Goal: Task Accomplishment & Management: Manage account settings

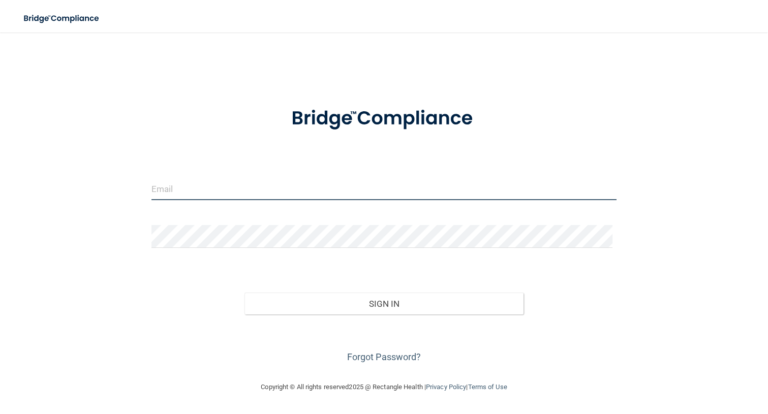
type input "info@glassfamilydental.com"
drag, startPoint x: 272, startPoint y: 199, endPoint x: 127, endPoint y: 199, distance: 144.4
click at [127, 199] on div "info@glassfamilydental.com Invalid email/password. You don't have permission to…" at bounding box center [384, 207] width 728 height 329
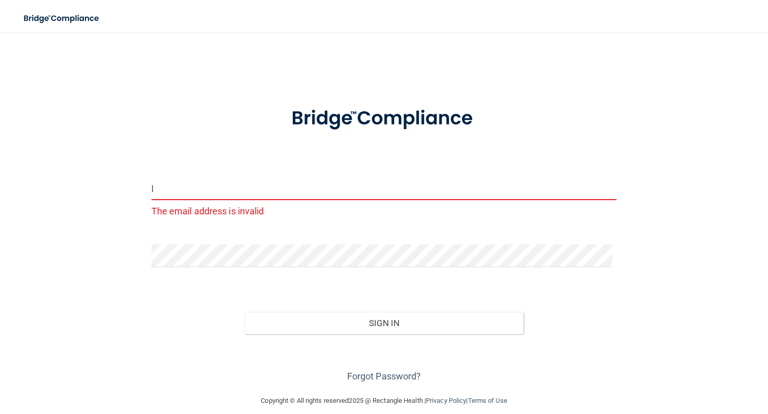
type input "[EMAIL_ADDRESS][DOMAIN_NAME]"
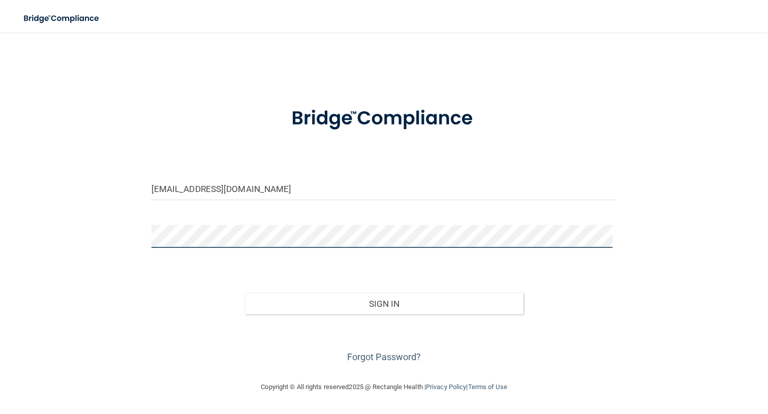
click at [127, 253] on div "lgwyman@aol.com Invalid email/password. You don't have permission to access tha…" at bounding box center [384, 207] width 728 height 329
click at [245, 293] on button "Sign In" at bounding box center [385, 304] width 280 height 22
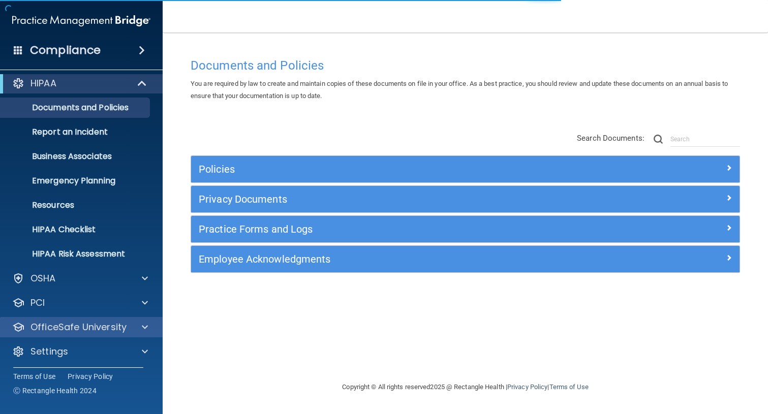
scroll to position [7, 0]
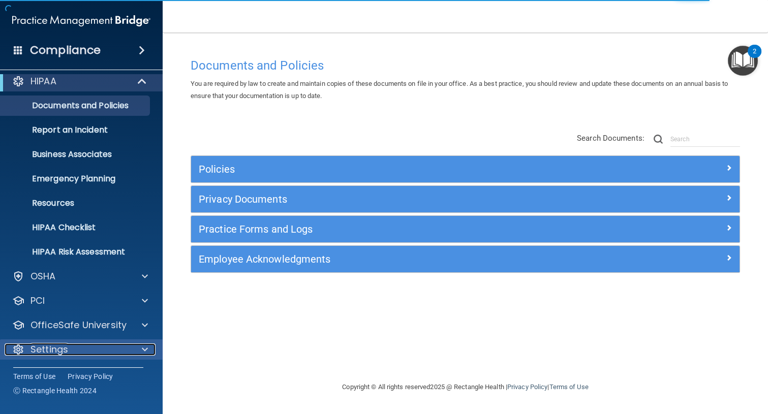
click at [148, 348] on div at bounding box center [143, 350] width 25 height 12
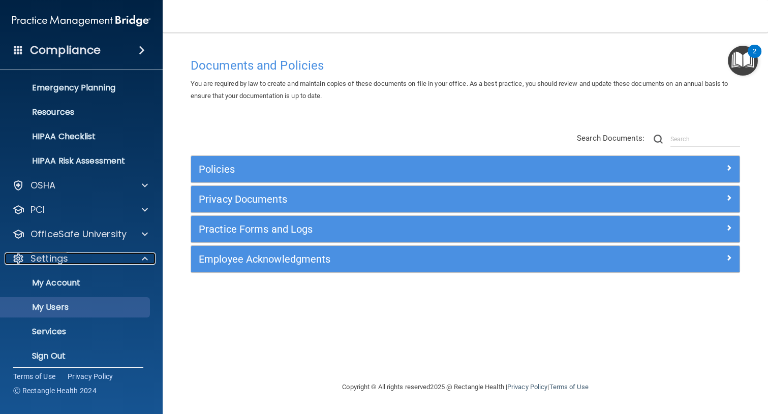
scroll to position [104, 0]
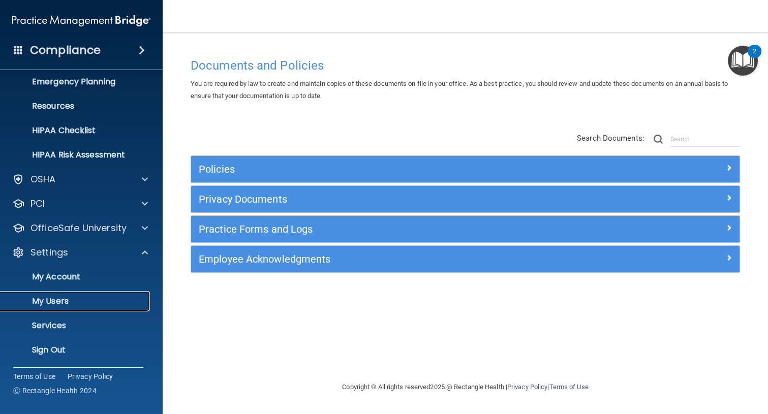
click at [60, 301] on p "My Users" at bounding box center [76, 301] width 139 height 10
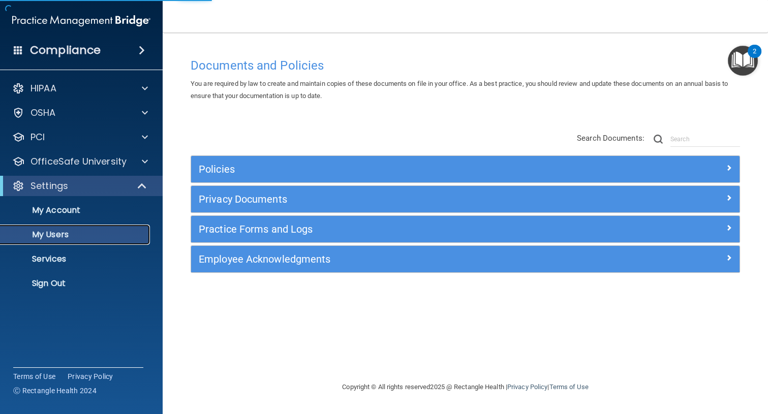
click at [76, 237] on p "My Users" at bounding box center [76, 235] width 139 height 10
select select "20"
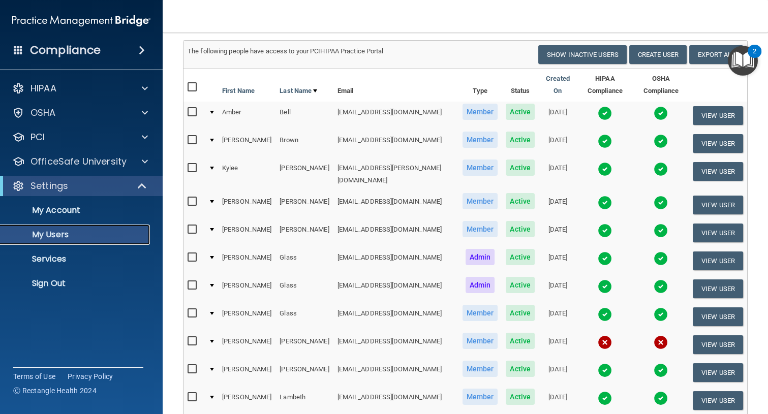
scroll to position [138, 0]
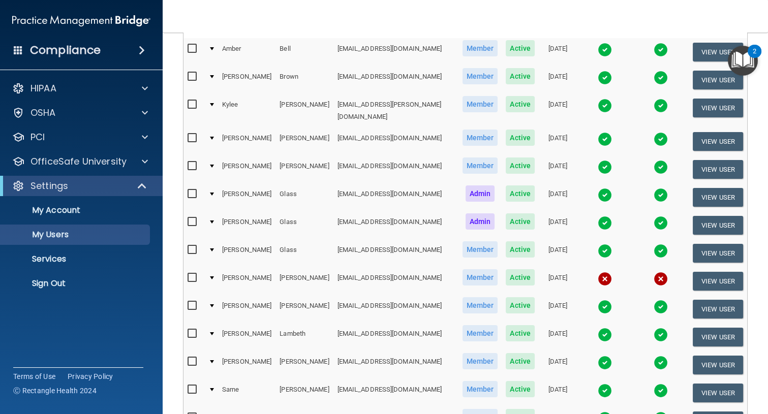
click at [191, 274] on input "checkbox" at bounding box center [194, 278] width 12 height 8
checkbox input "true"
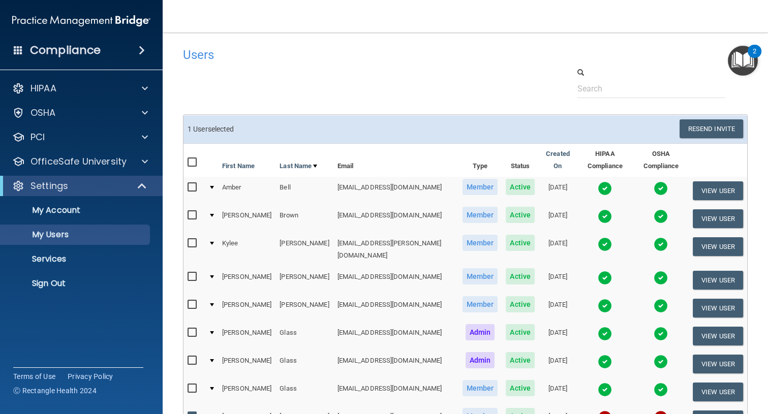
scroll to position [0, 0]
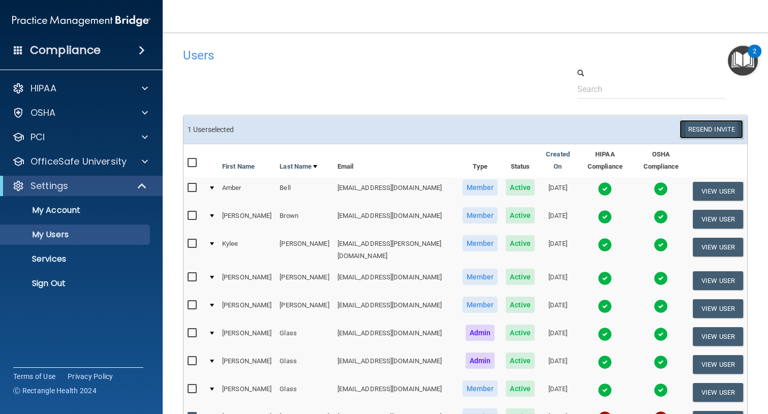
click at [711, 127] on button "Resend Invite" at bounding box center [712, 129] width 64 height 19
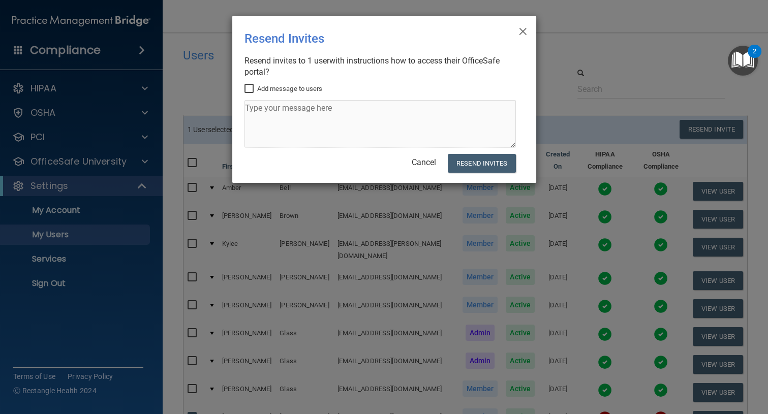
drag, startPoint x: 251, startPoint y: 87, endPoint x: 255, endPoint y: 97, distance: 10.0
click at [251, 88] on input "Add message to users" at bounding box center [251, 89] width 12 height 8
checkbox input "true"
click at [259, 111] on textarea at bounding box center [381, 124] width 272 height 48
type textarea "site if need is ra.officesafe.com"
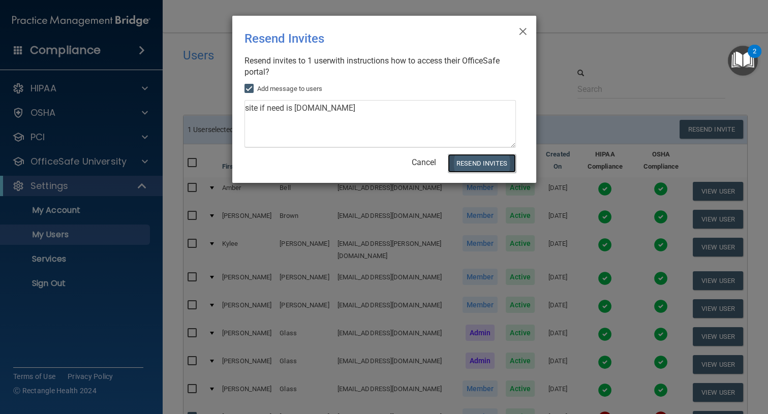
click at [470, 164] on button "Resend Invites" at bounding box center [482, 163] width 68 height 19
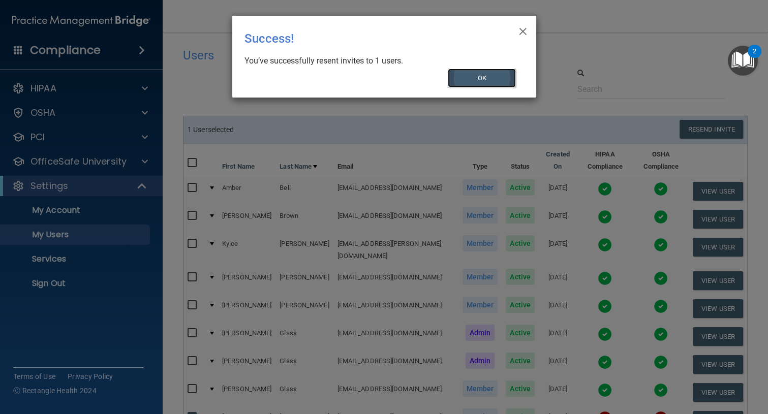
click at [481, 79] on button "OK" at bounding box center [482, 78] width 68 height 19
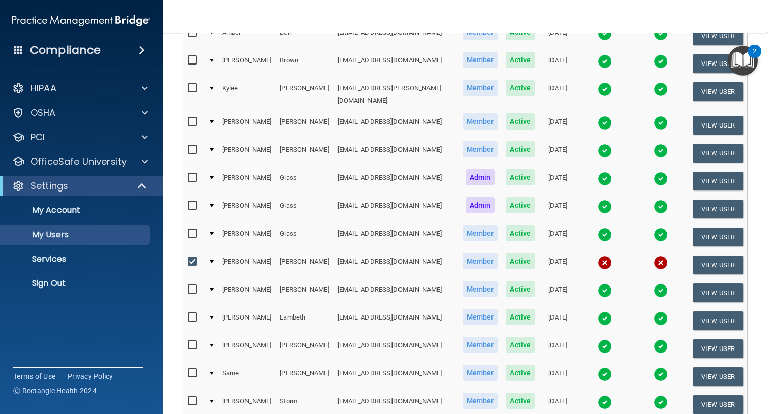
scroll to position [46, 0]
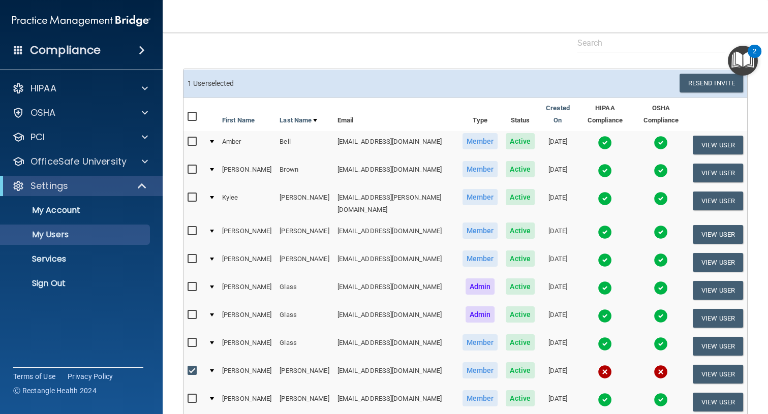
click at [139, 49] on span at bounding box center [142, 50] width 6 height 12
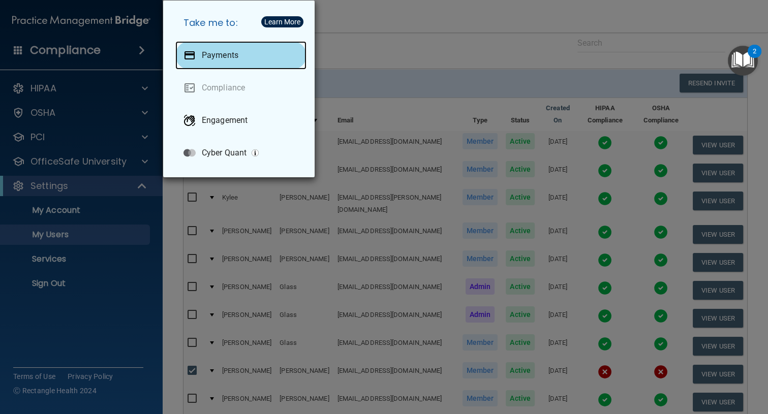
click at [231, 51] on p "Payments" at bounding box center [220, 55] width 37 height 10
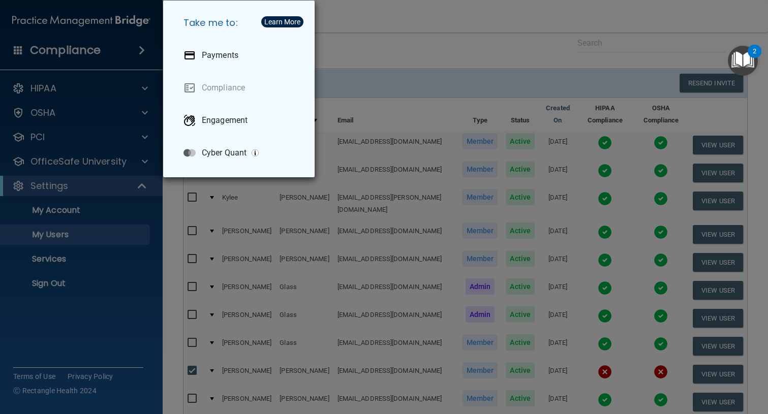
click at [447, 38] on div "Take me to: Payments Compliance Engagement Cyber Quant" at bounding box center [384, 207] width 768 height 414
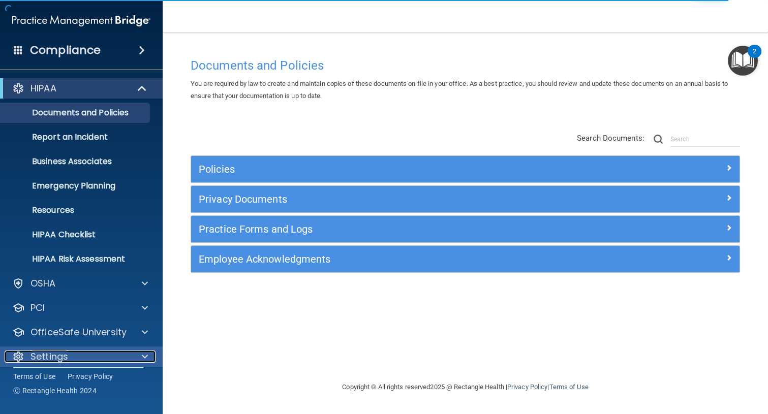
click at [142, 356] on span at bounding box center [145, 357] width 6 height 12
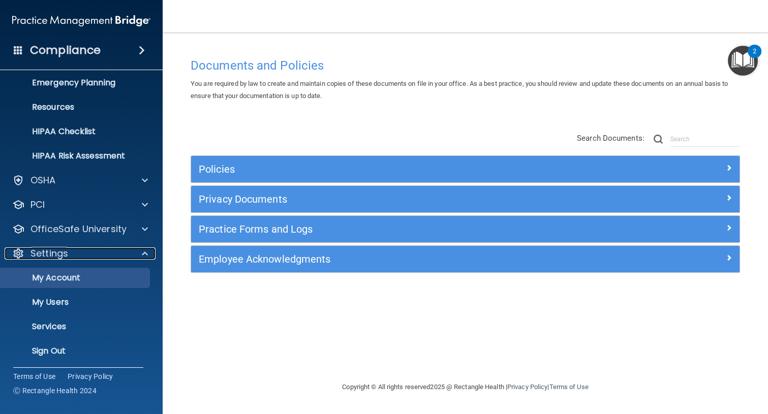
scroll to position [104, 0]
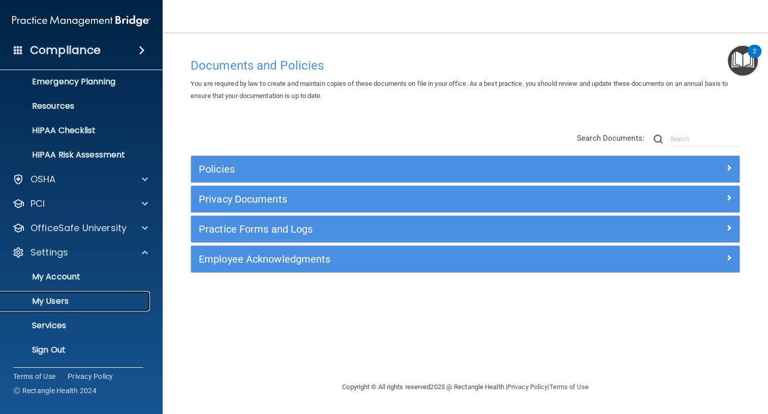
click at [55, 300] on p "My Users" at bounding box center [76, 301] width 139 height 10
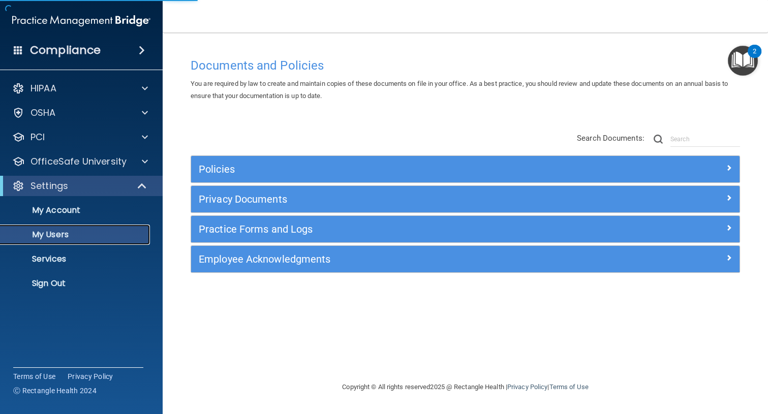
select select "20"
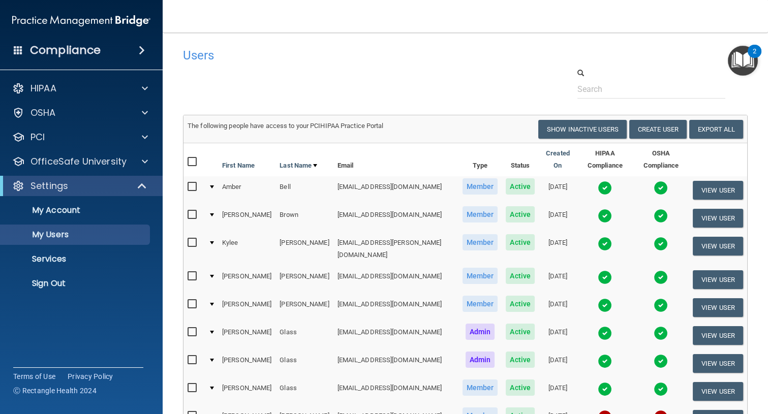
click at [139, 46] on span at bounding box center [142, 50] width 6 height 12
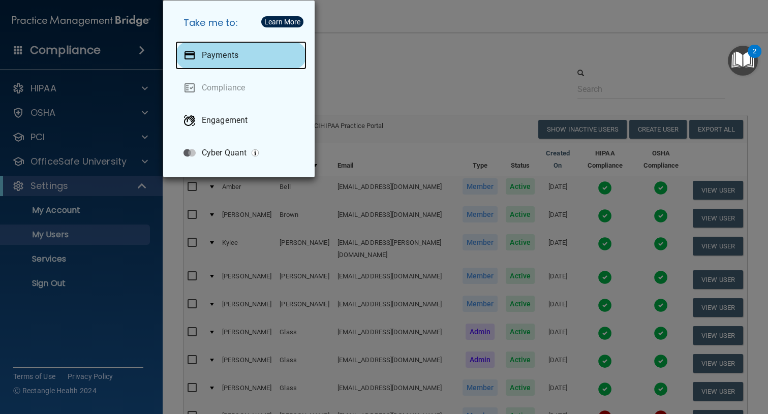
click at [230, 58] on p "Payments" at bounding box center [220, 55] width 37 height 10
